Goal: Information Seeking & Learning: Understand process/instructions

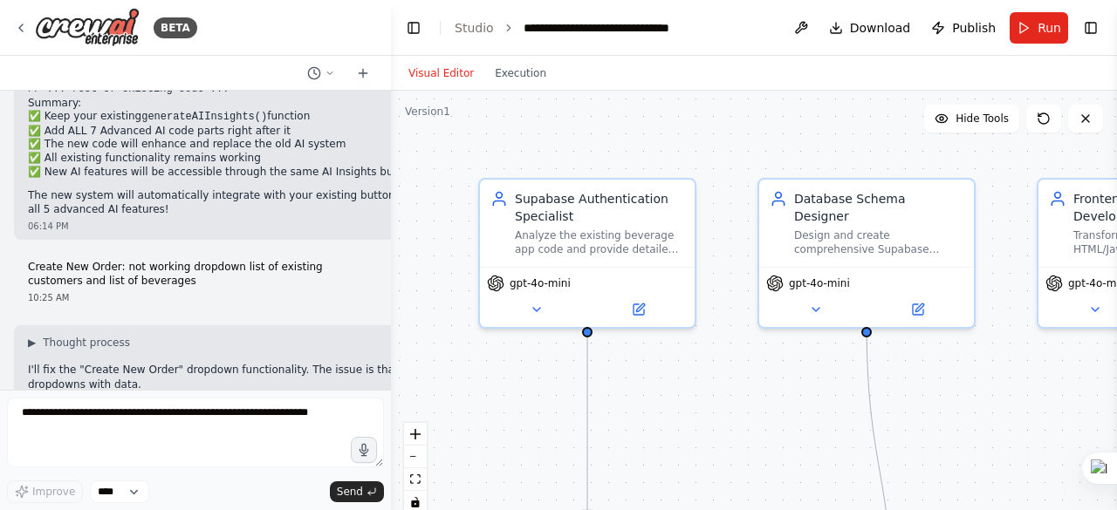
scroll to position [147855, 0]
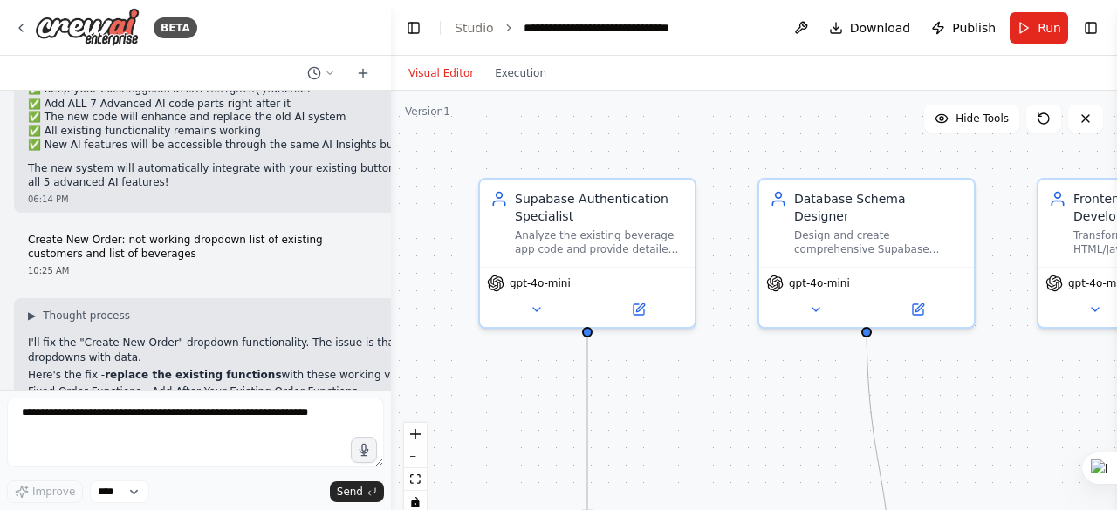
drag, startPoint x: 26, startPoint y: 171, endPoint x: 117, endPoint y: 169, distance: 90.8
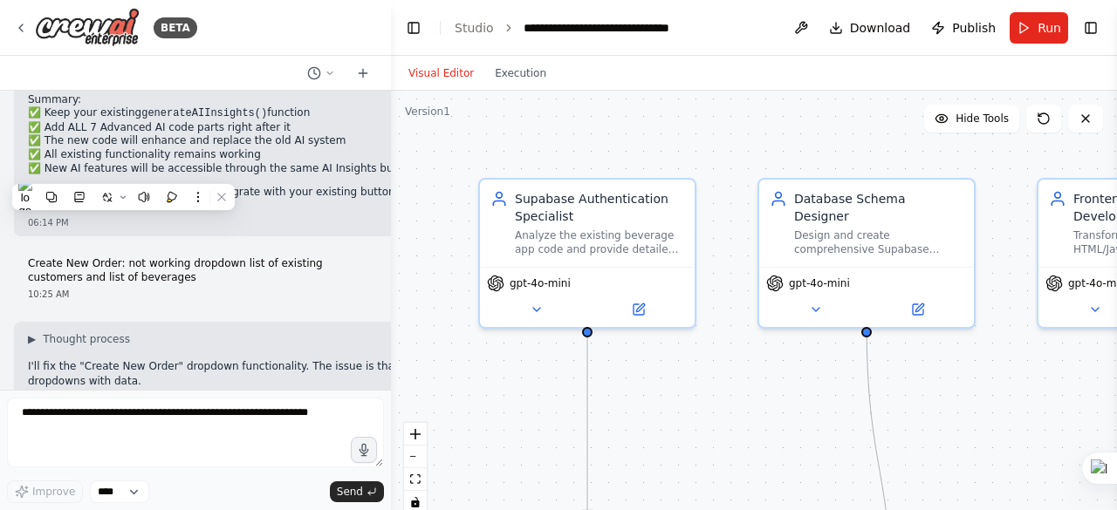
scroll to position [147768, 0]
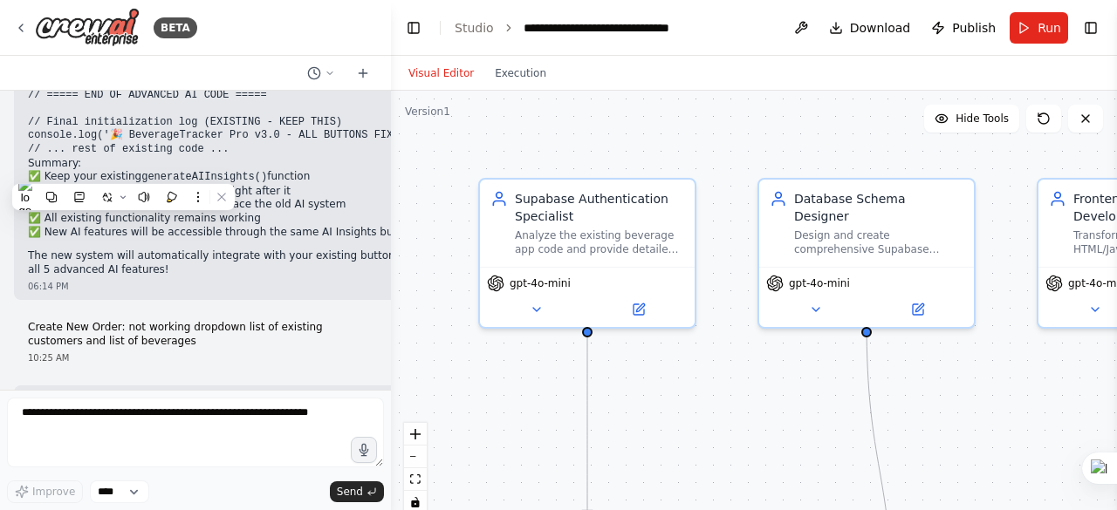
drag, startPoint x: 232, startPoint y: 261, endPoint x: 29, endPoint y: 264, distance: 203.3
copy code "async function loadCustomersForOrde"
click at [10, 63] on div at bounding box center [195, 73] width 391 height 35
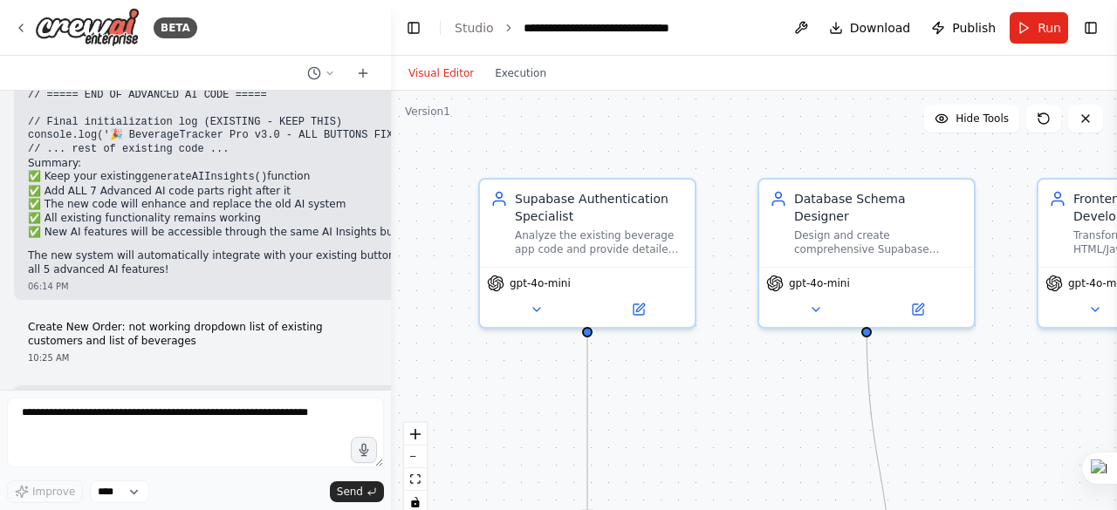
click at [13, 81] on div at bounding box center [195, 73] width 391 height 35
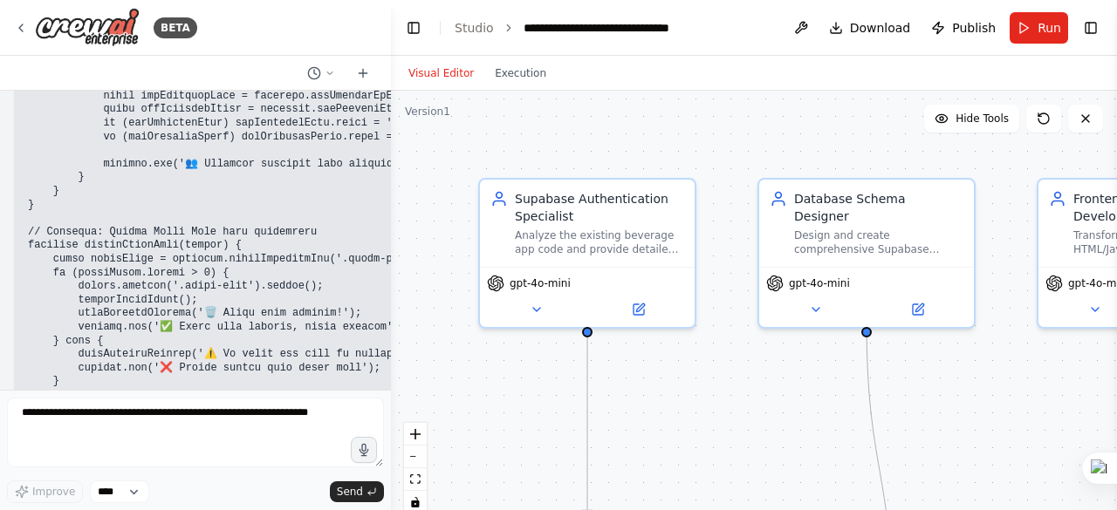
scroll to position [151607, 0]
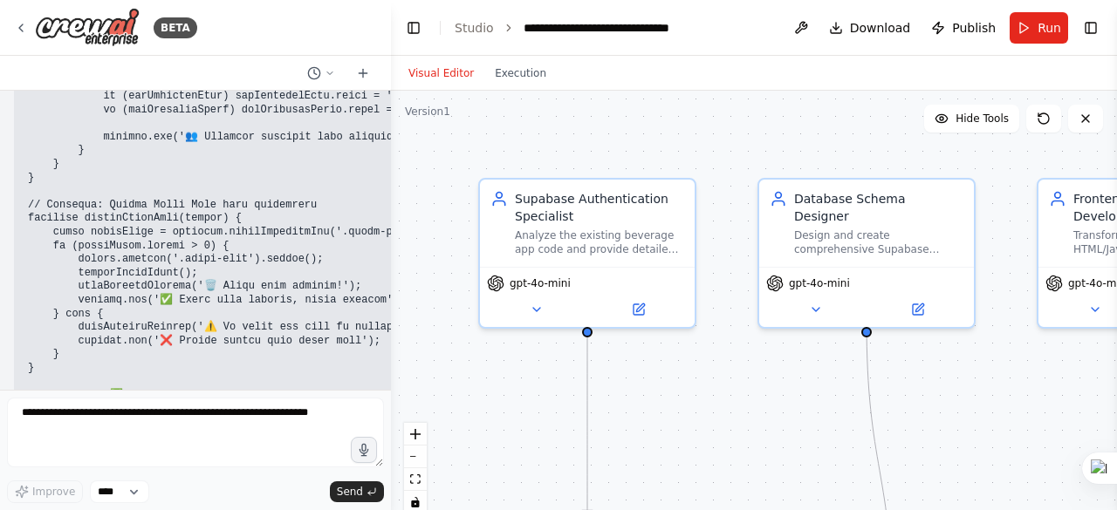
click at [12, 104] on div "Hello! I'm the CrewAI assistant. What kind of automation do you want to build? …" at bounding box center [195, 240] width 391 height 299
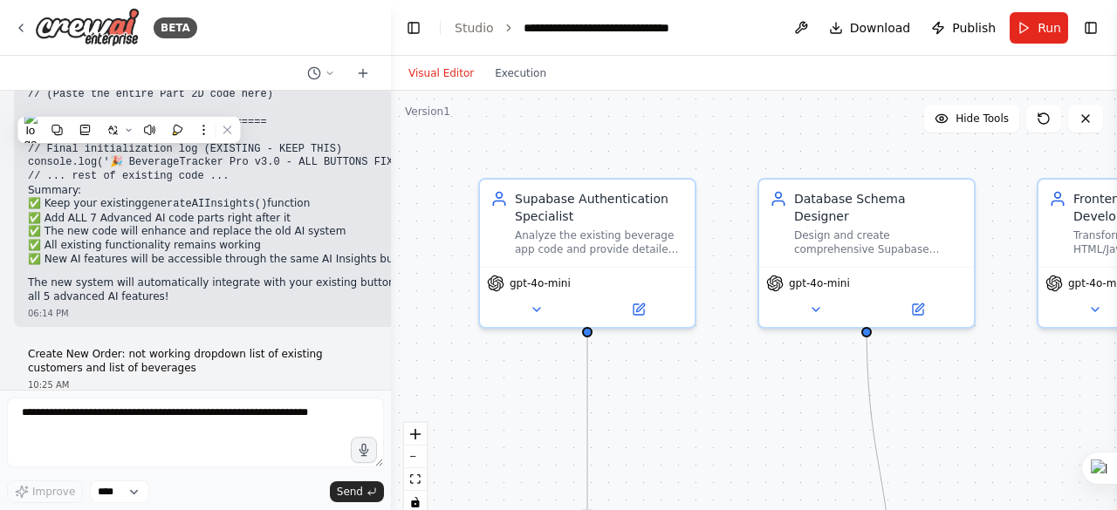
scroll to position [147768, 0]
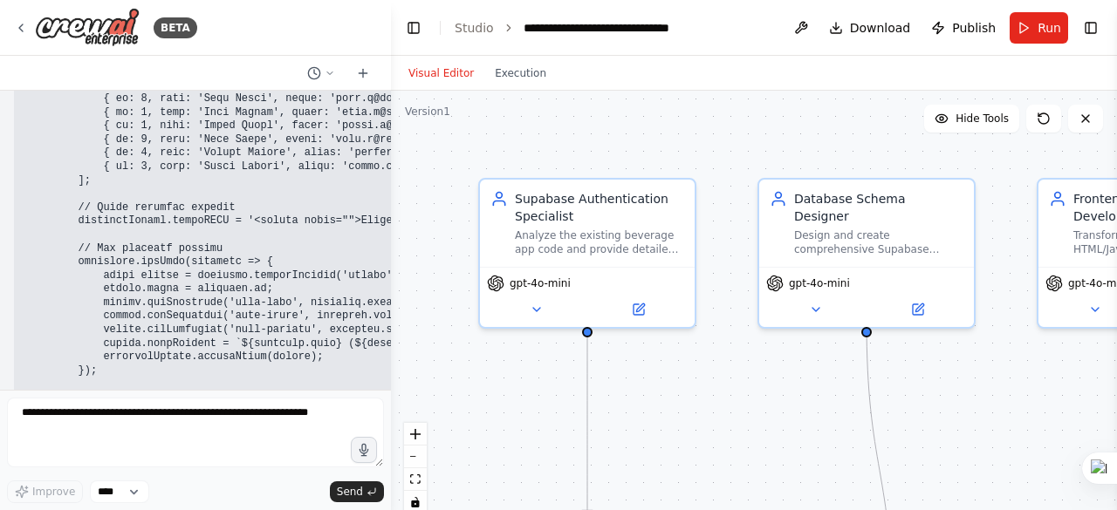
scroll to position [148379, 0]
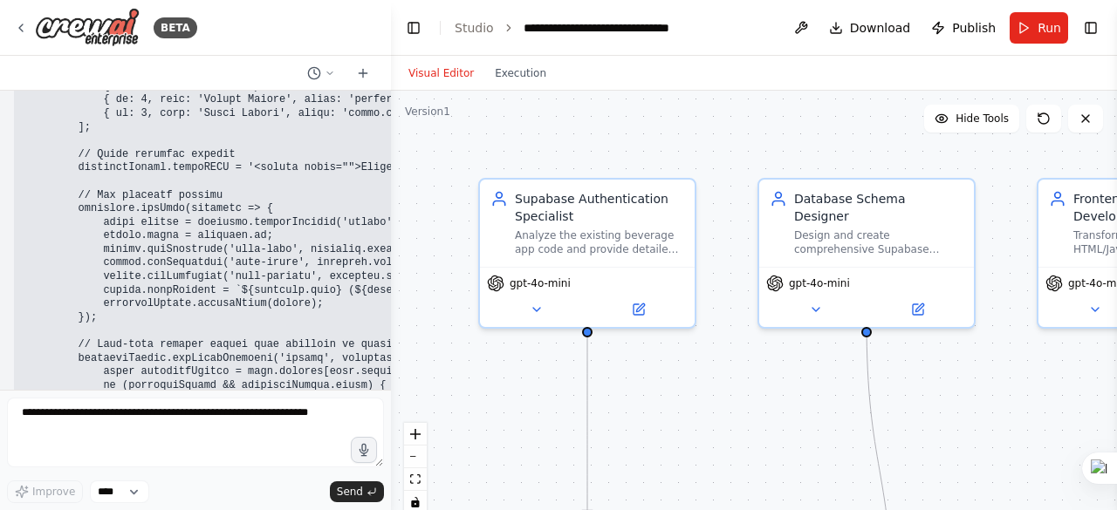
click at [12, 163] on div "Hello! I'm the CrewAI assistant. What kind of automation do you want to build? …" at bounding box center [195, 240] width 391 height 299
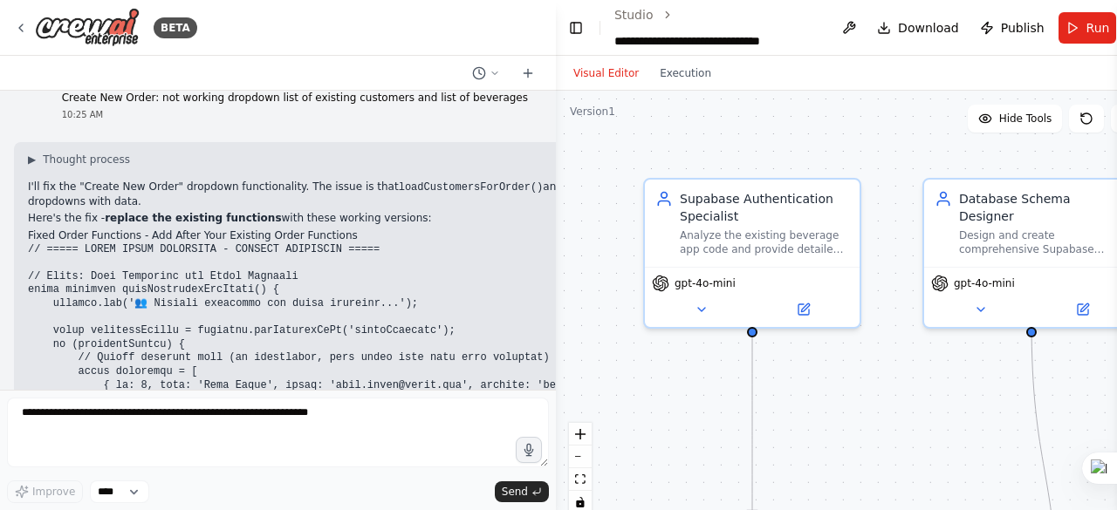
scroll to position [147542, 0]
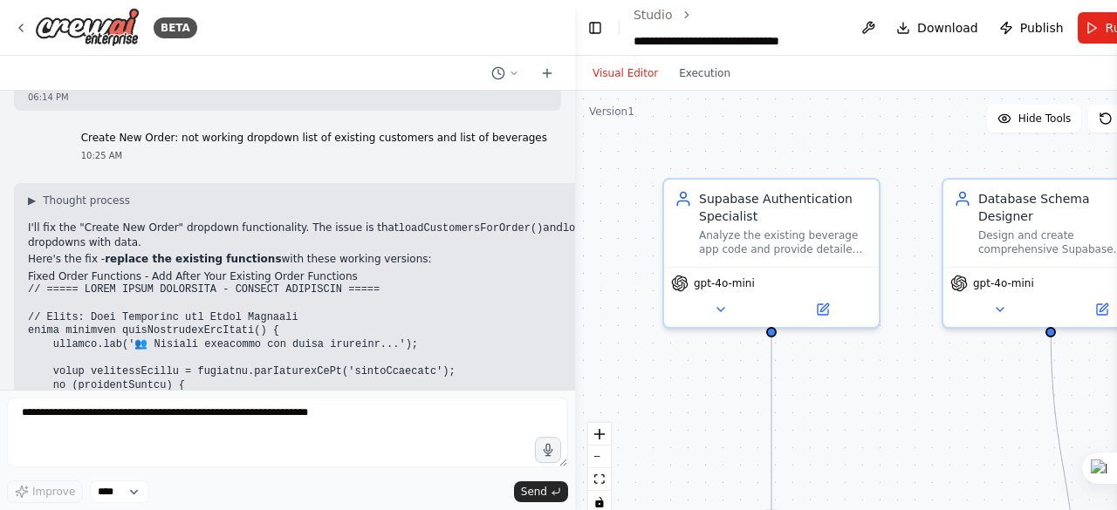
drag, startPoint x: 386, startPoint y: 196, endPoint x: 575, endPoint y: 198, distance: 189.4
click at [575, 198] on div "BETA Hello! I'm the CrewAI assistant. What kind of automation do you want to bu…" at bounding box center [558, 255] width 1117 height 510
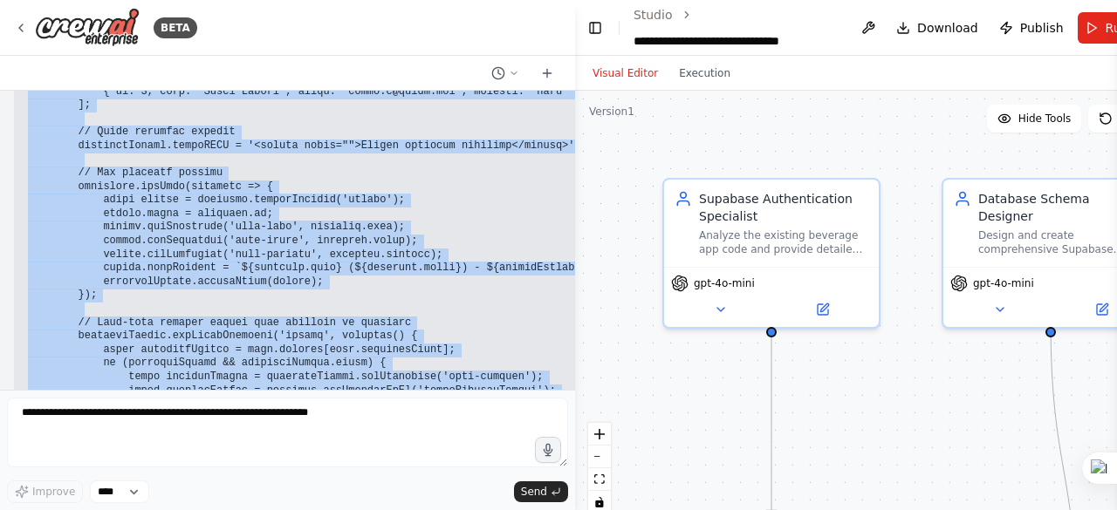
scroll to position [147980, 0]
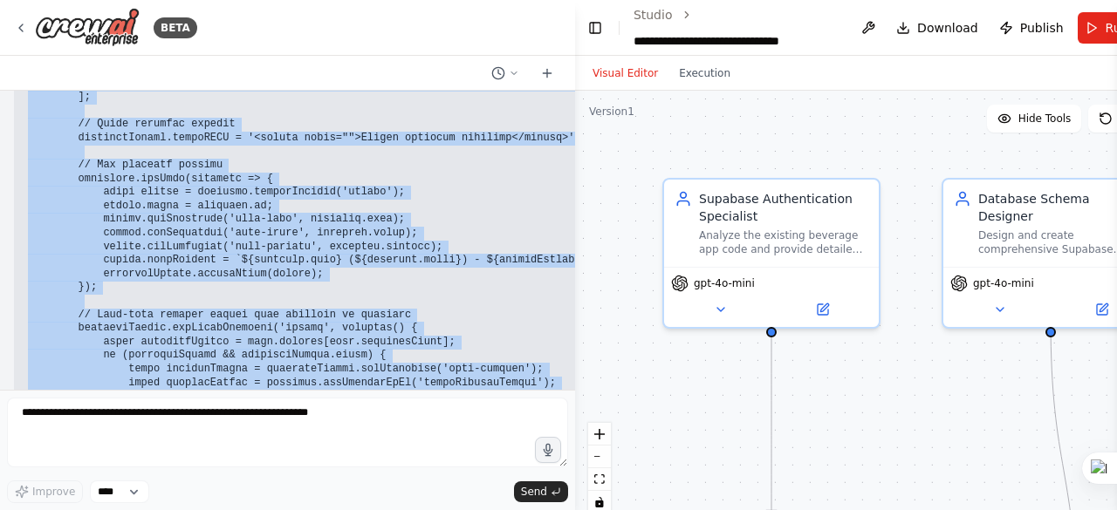
drag, startPoint x: 50, startPoint y: 216, endPoint x: 288, endPoint y: 369, distance: 283.4
copy code "onst customerSelect = document.getElementById('orderCustomer'); if (customerSel…"
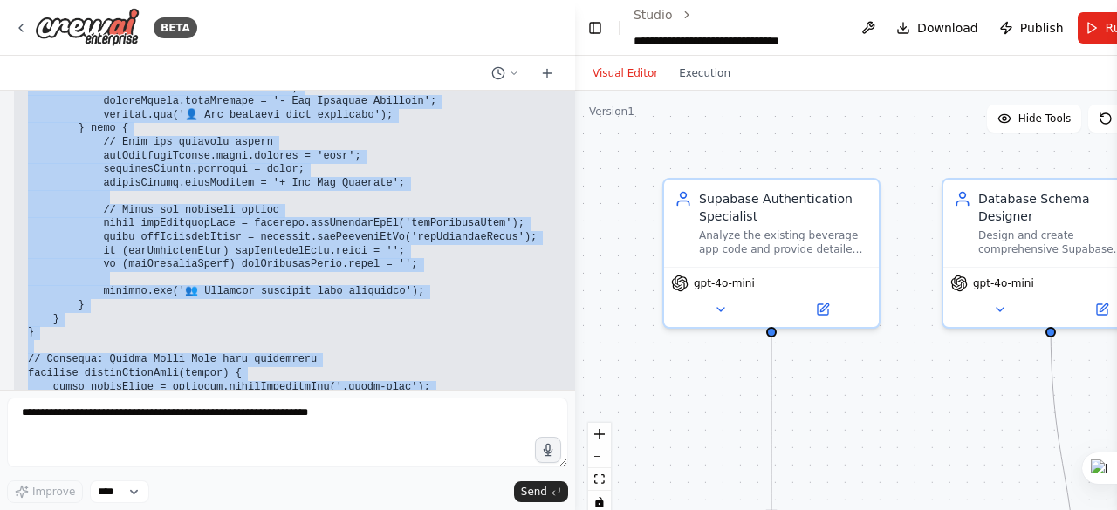
scroll to position [151104, 0]
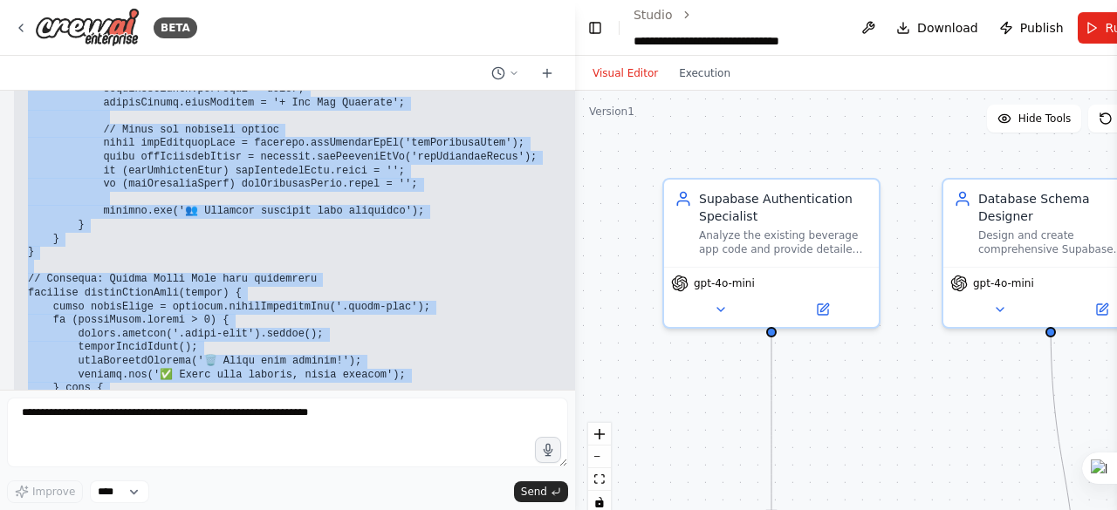
drag, startPoint x: 45, startPoint y: 255, endPoint x: 504, endPoint y: 304, distance: 461.6
copy code "/ Sample beverage data (in production, this would come from your database) cons…"
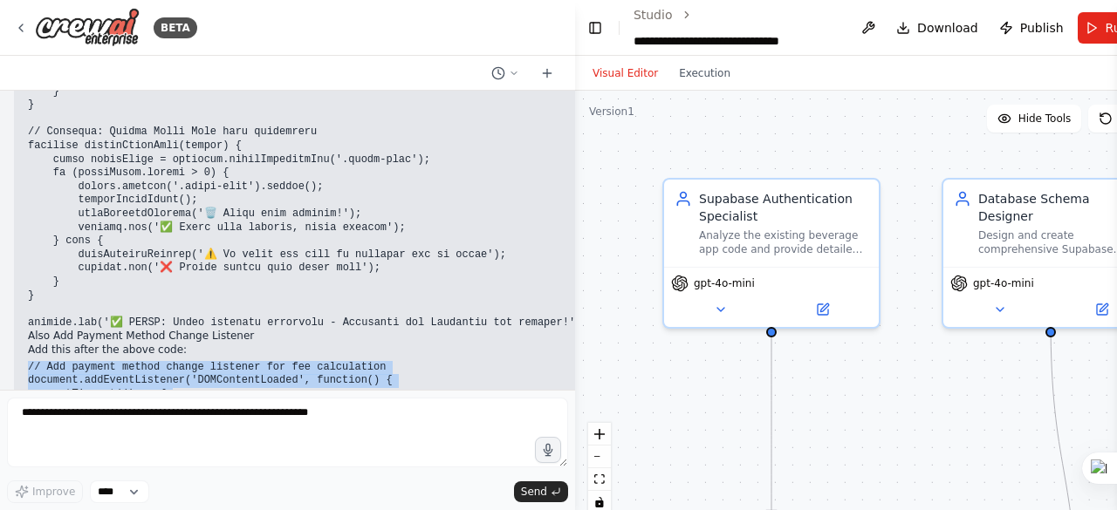
scroll to position [151294, 0]
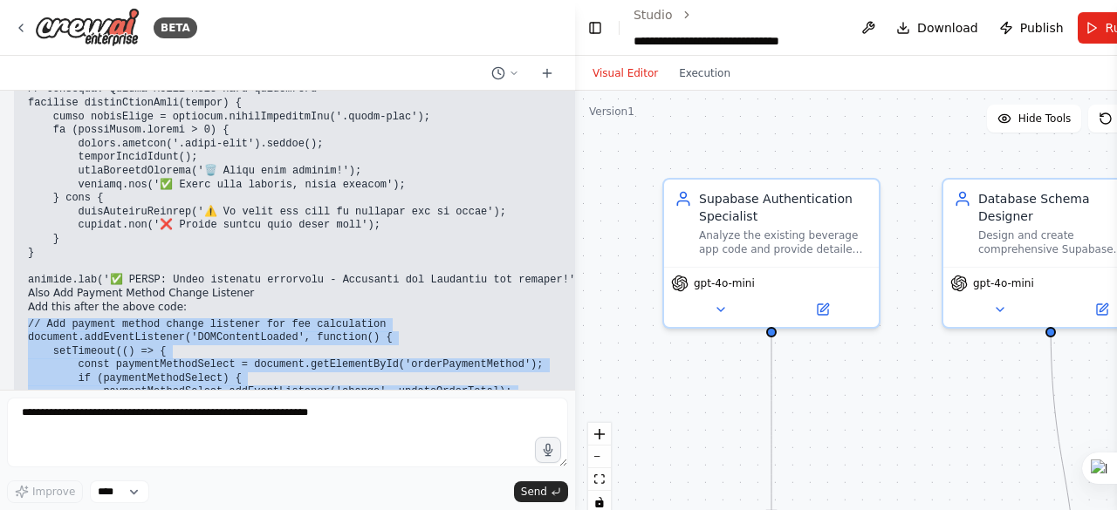
drag, startPoint x: 28, startPoint y: 271, endPoint x: 241, endPoint y: 252, distance: 213.8
click at [182, 318] on pre "// Add payment method change listener for fee calculation document.addEventList…" at bounding box center [474, 379] width 893 height 122
drag, startPoint x: 30, startPoint y: 168, endPoint x: 121, endPoint y: 260, distance: 130.2
click at [131, 318] on pre "// Add payment method change listener for fee calculation document.addEventList…" at bounding box center [474, 379] width 893 height 122
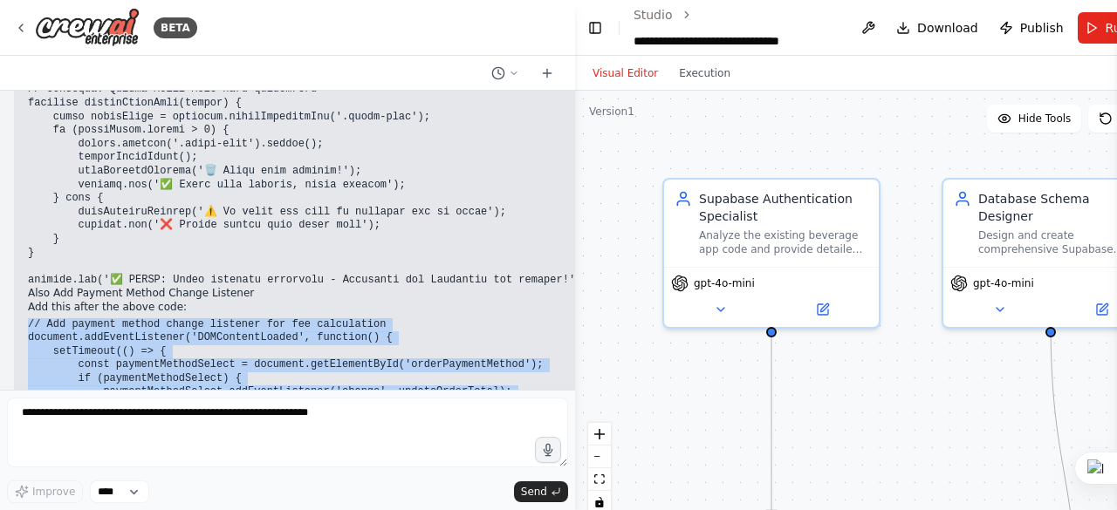
copy code "// Add payment method change listener for fee calculation document.addEventList…"
click at [12, 263] on div "Hello! I'm the CrewAI assistant. What kind of automation do you want to build? …" at bounding box center [287, 240] width 575 height 299
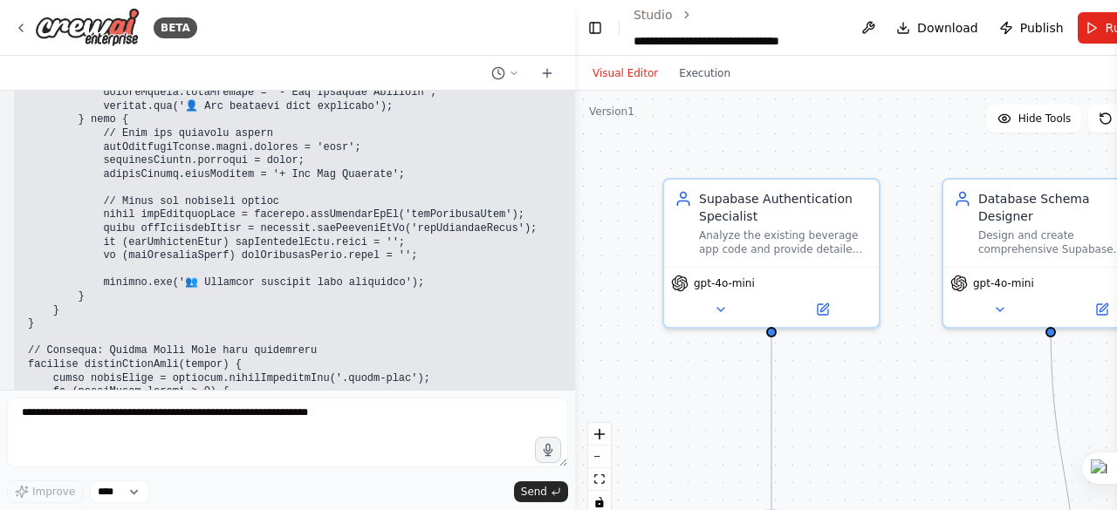
scroll to position [151119, 0]
